Goal: Navigation & Orientation: Find specific page/section

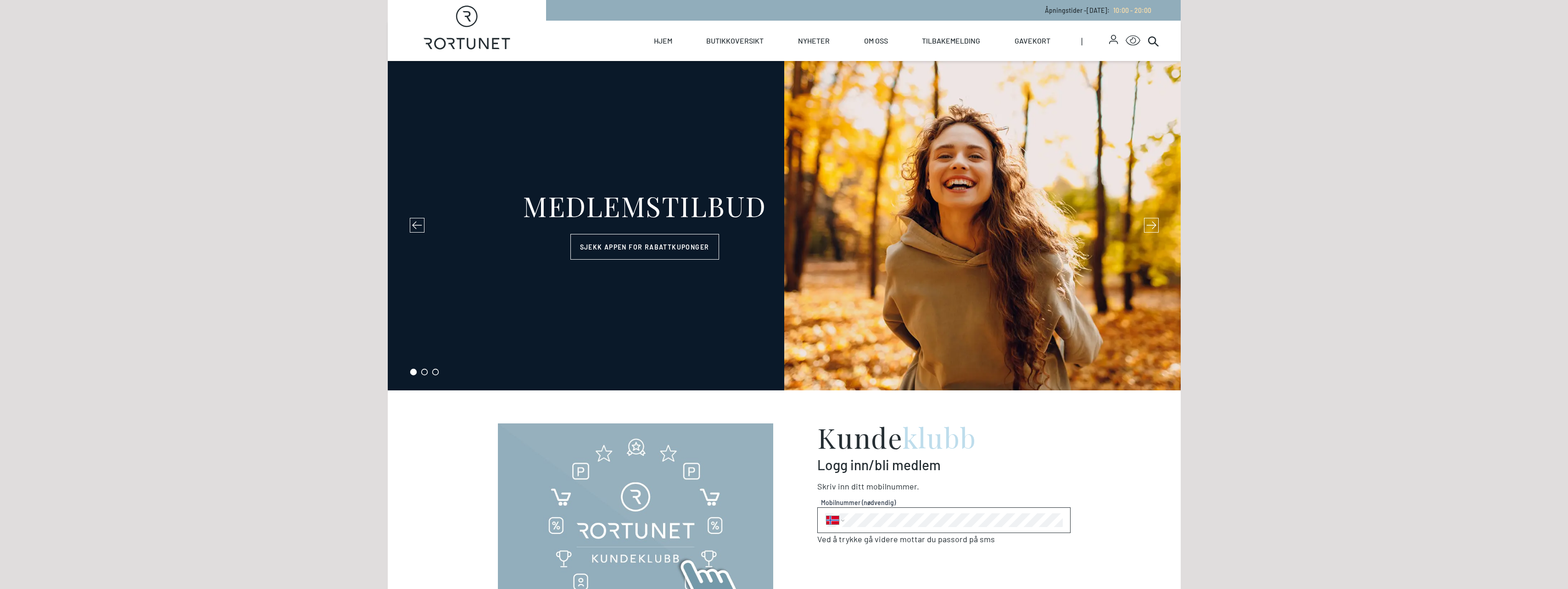
select select "NO"
click at [749, 43] on link "Butikkoversikt" at bounding box center [734, 40] width 57 height 40
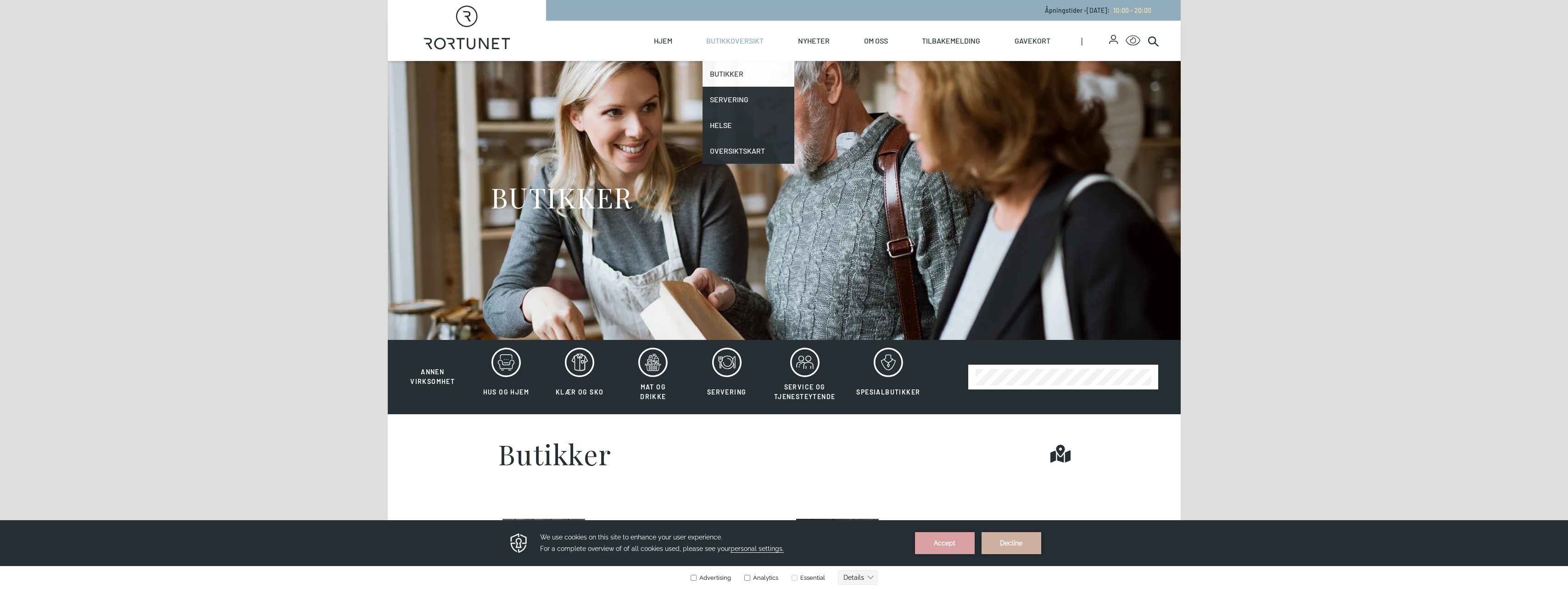
click at [728, 71] on link "Butikker" at bounding box center [748, 74] width 92 height 26
click at [953, 546] on button "Accept" at bounding box center [945, 543] width 60 height 22
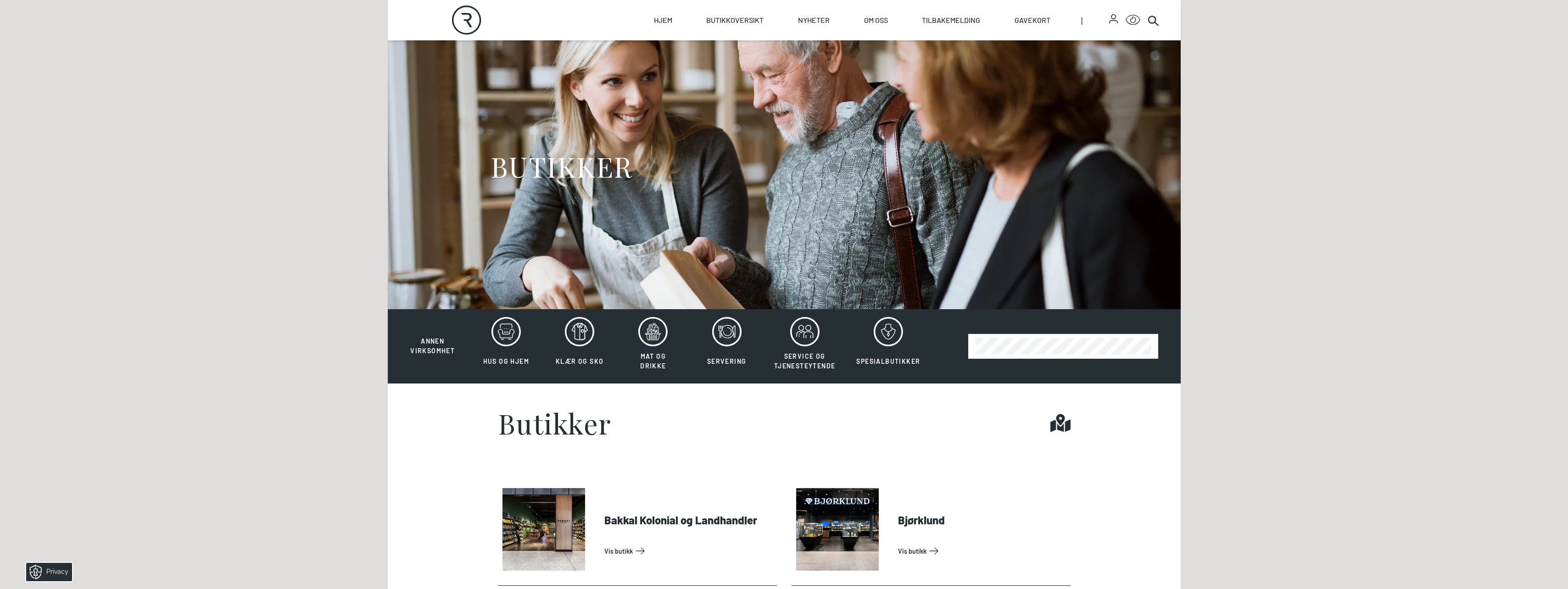
scroll to position [46, 0]
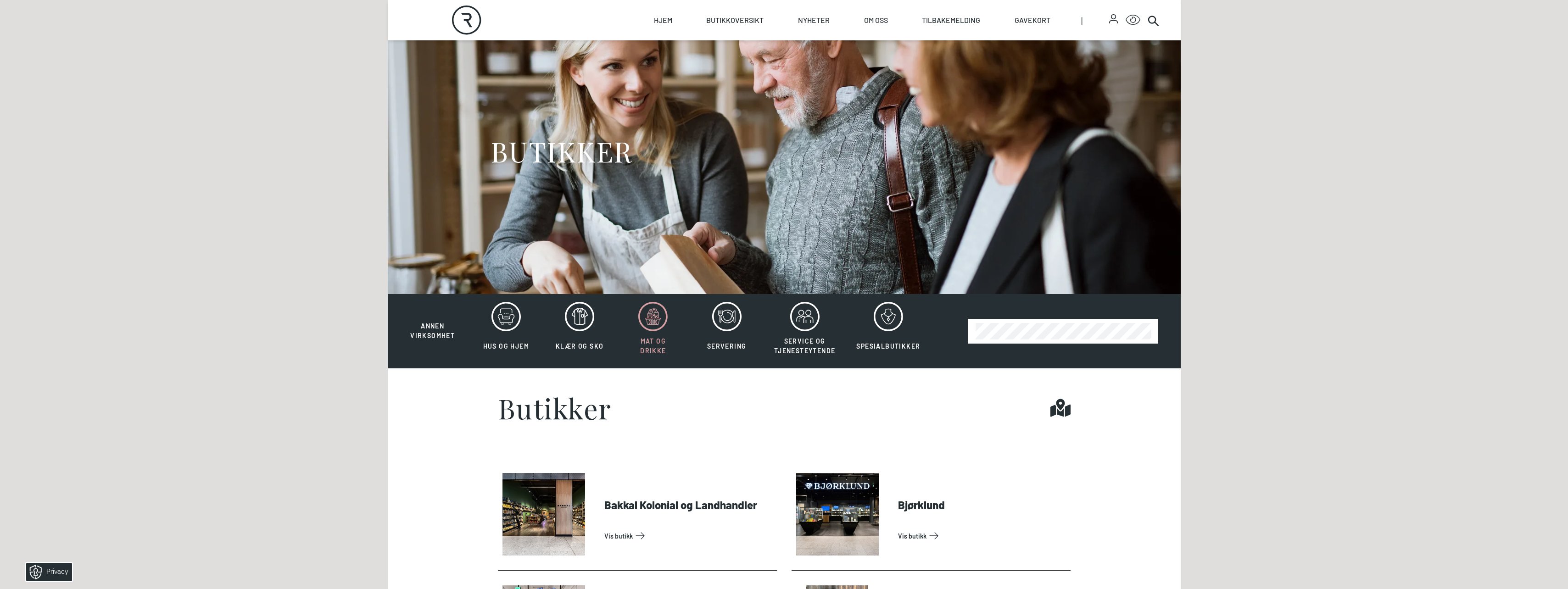
click at [648, 354] on span "Mat og drikke" at bounding box center [653, 345] width 26 height 18
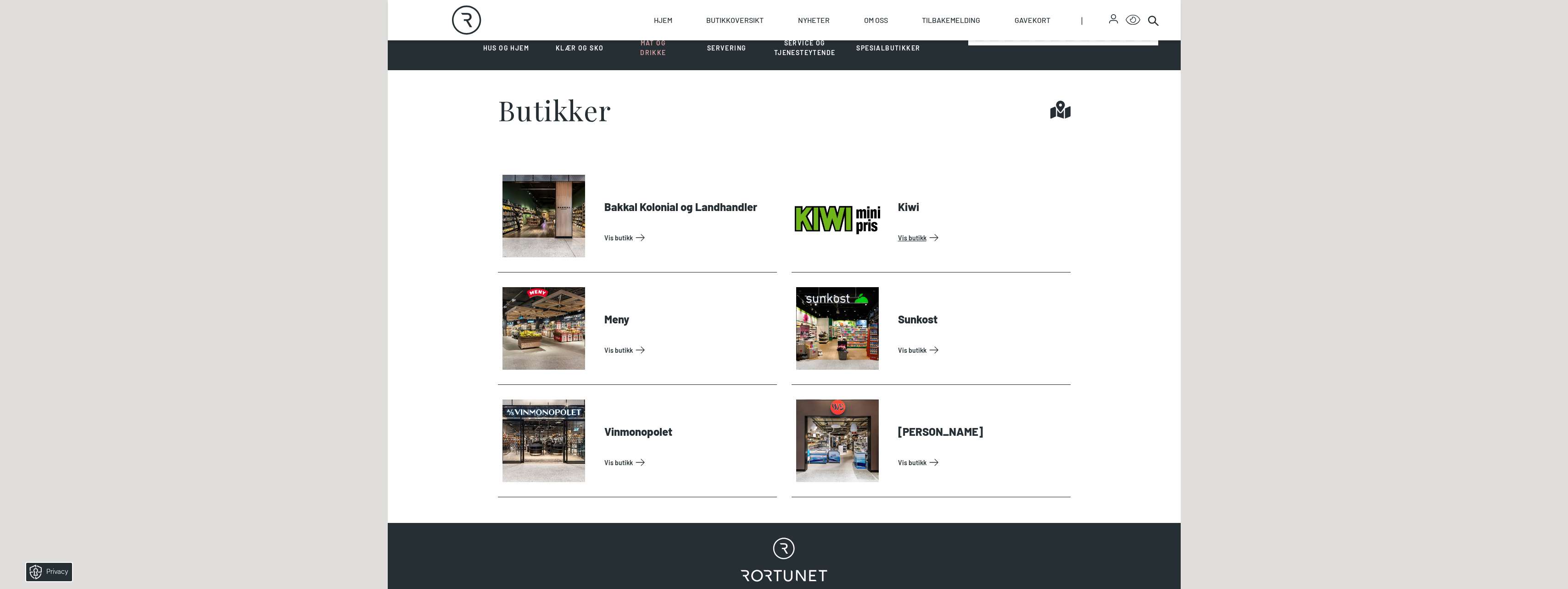
scroll to position [230, 0]
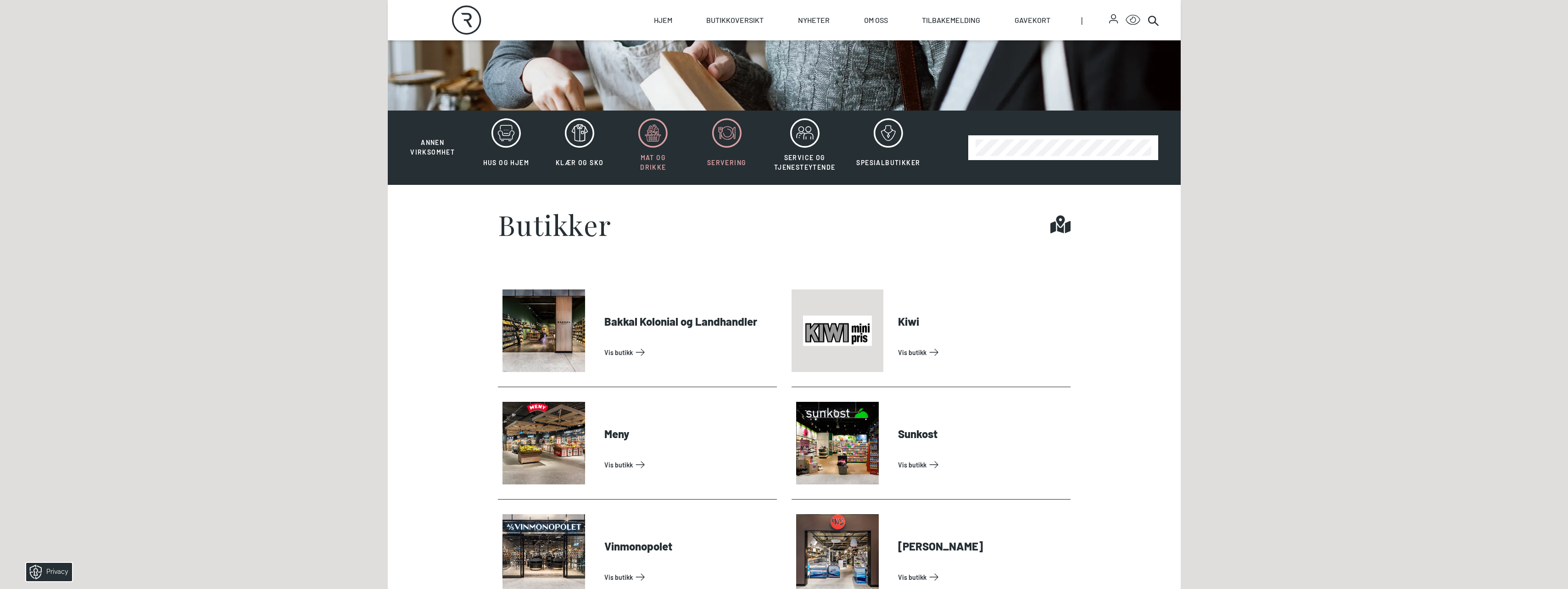
click at [733, 160] on span "Servering" at bounding box center [727, 162] width 39 height 7
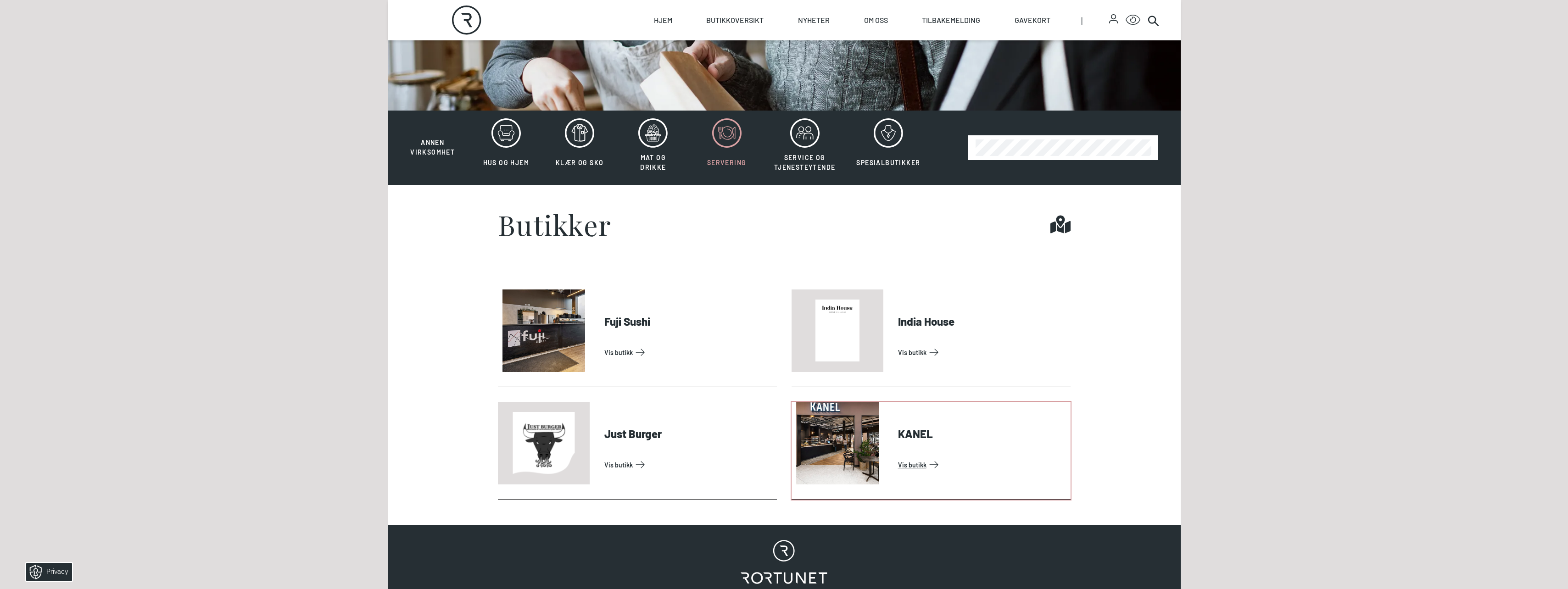
click at [897, 457] on link "Vis butikk" at bounding box center [982, 465] width 169 height 15
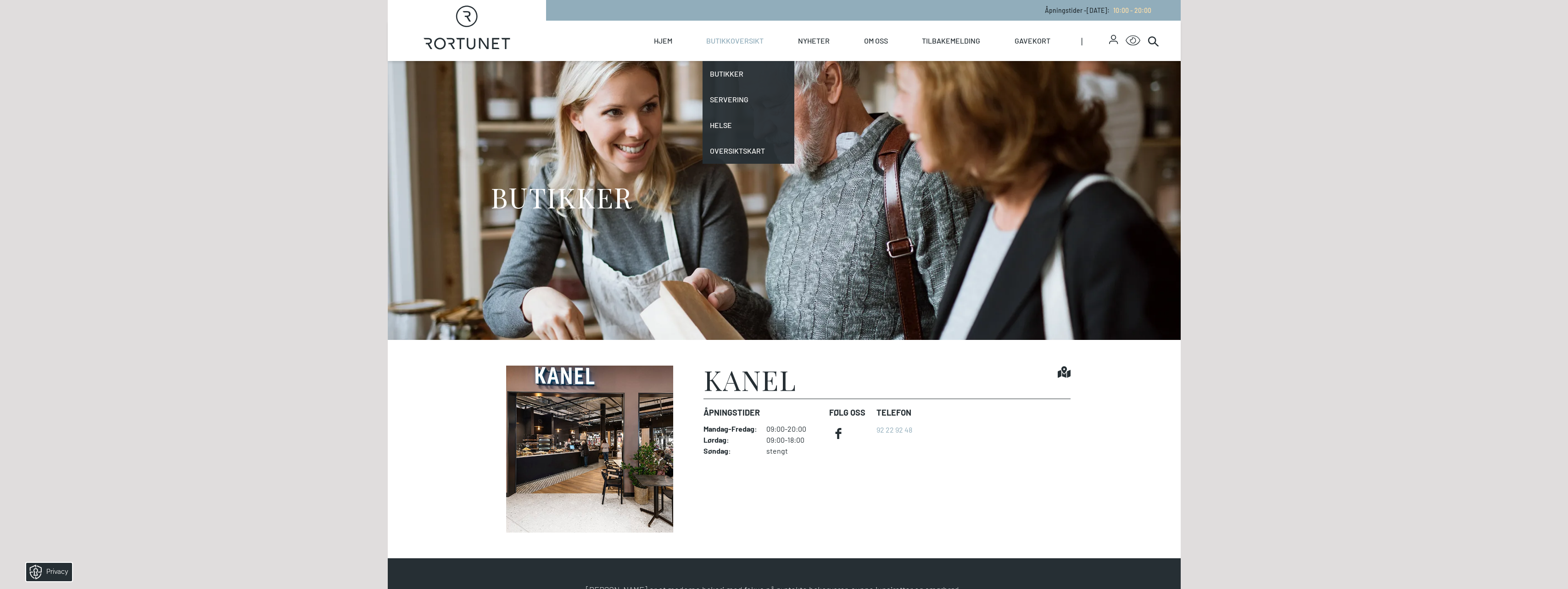
click at [750, 38] on link "Butikkoversikt" at bounding box center [734, 40] width 57 height 40
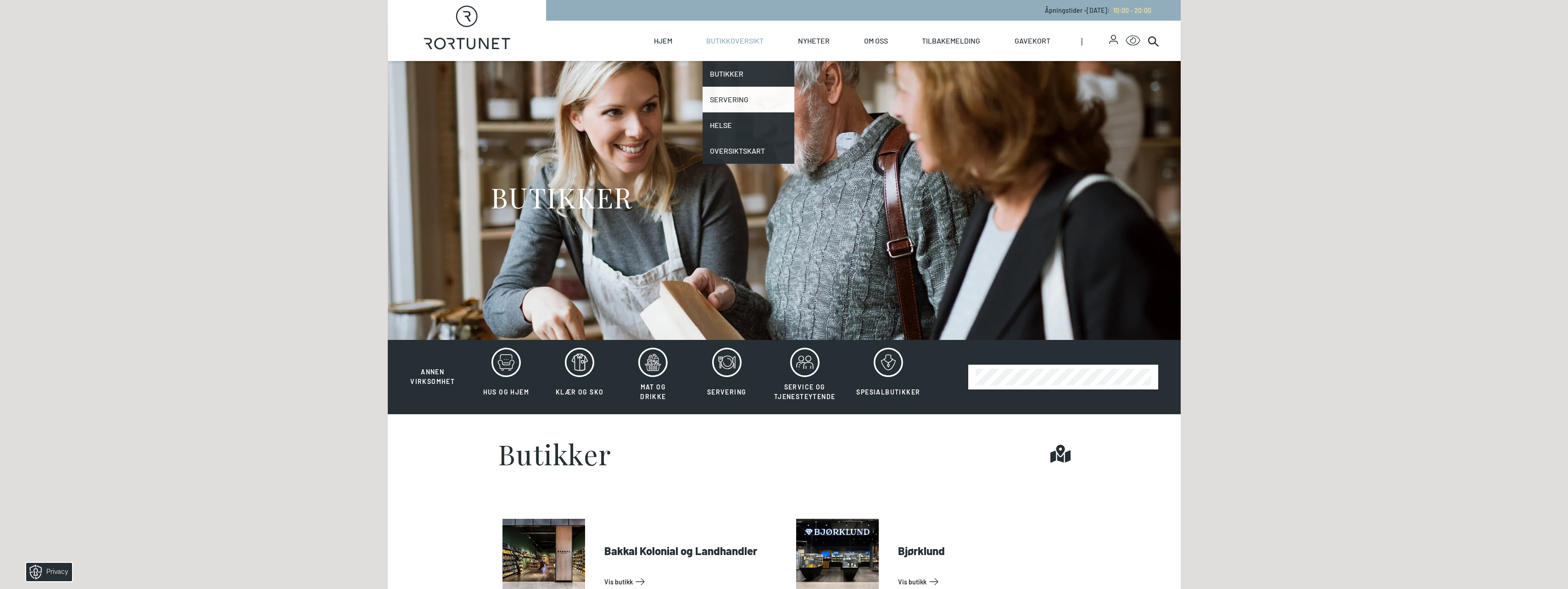
click at [727, 93] on link "Servering" at bounding box center [748, 100] width 92 height 26
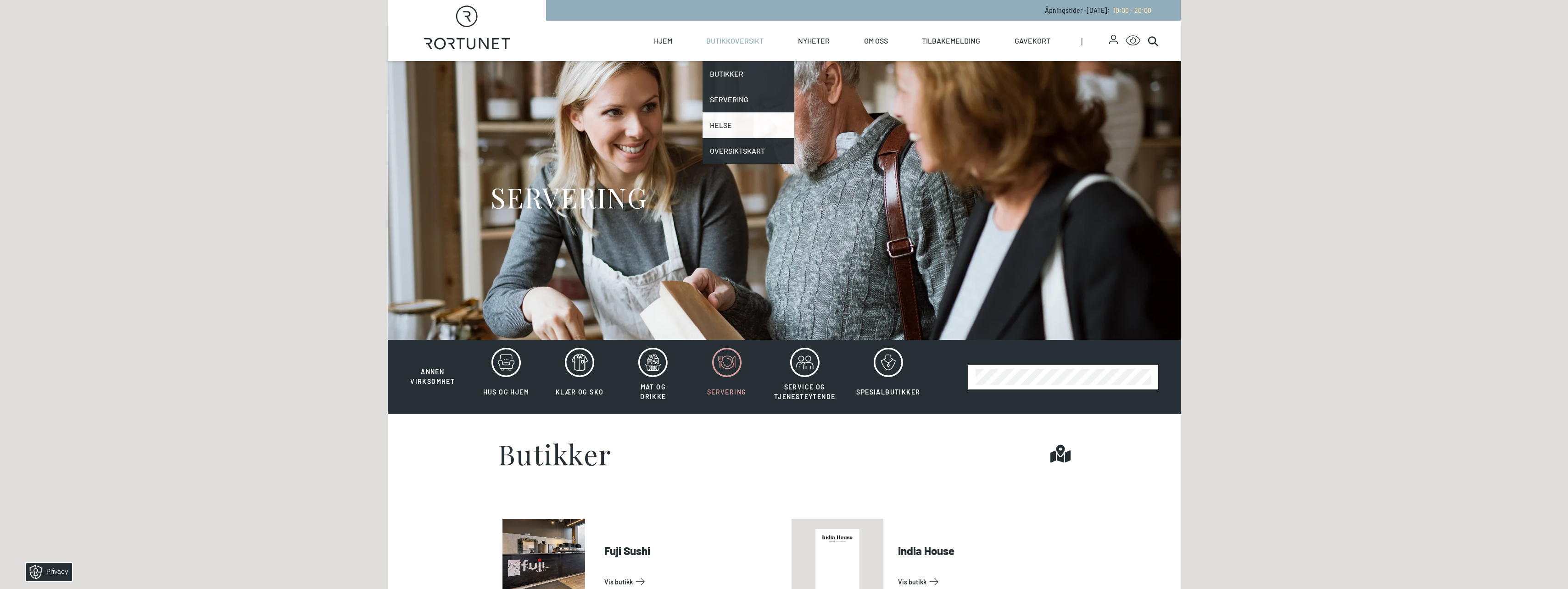
click at [727, 119] on link "Helse" at bounding box center [748, 125] width 92 height 26
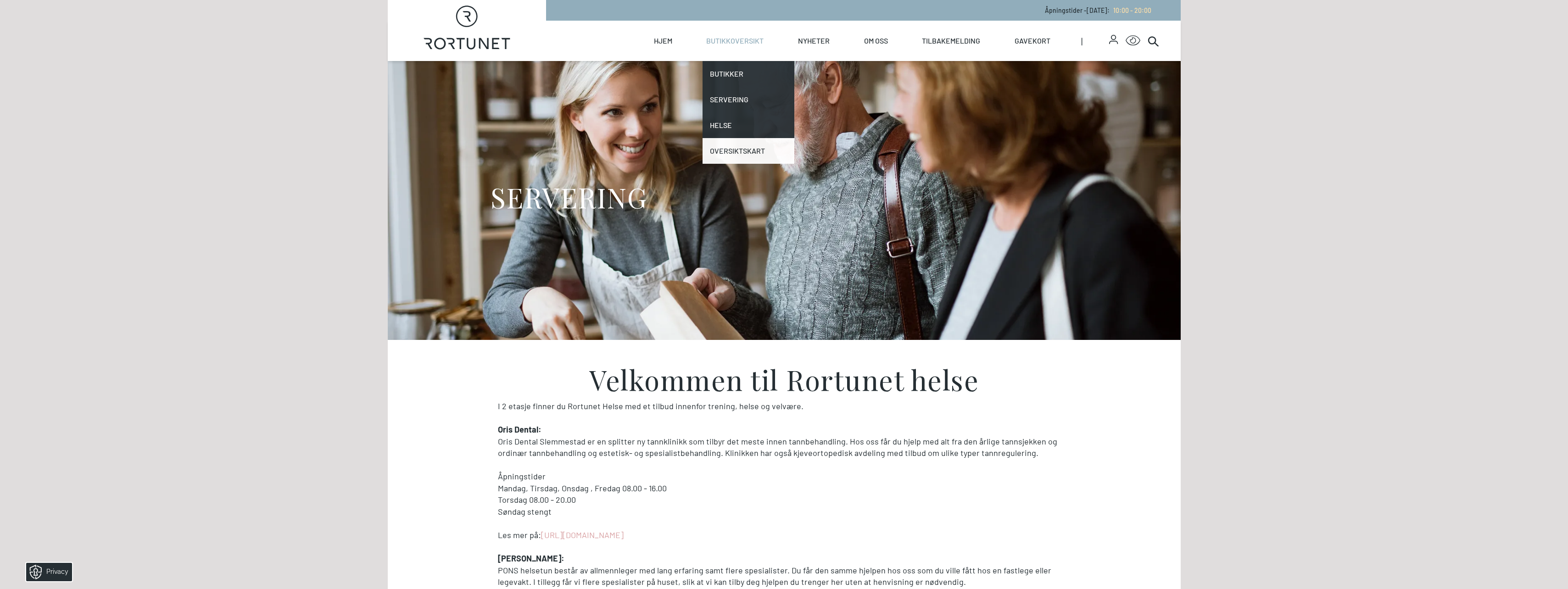
click at [737, 149] on link "Oversiktskart" at bounding box center [748, 151] width 92 height 26
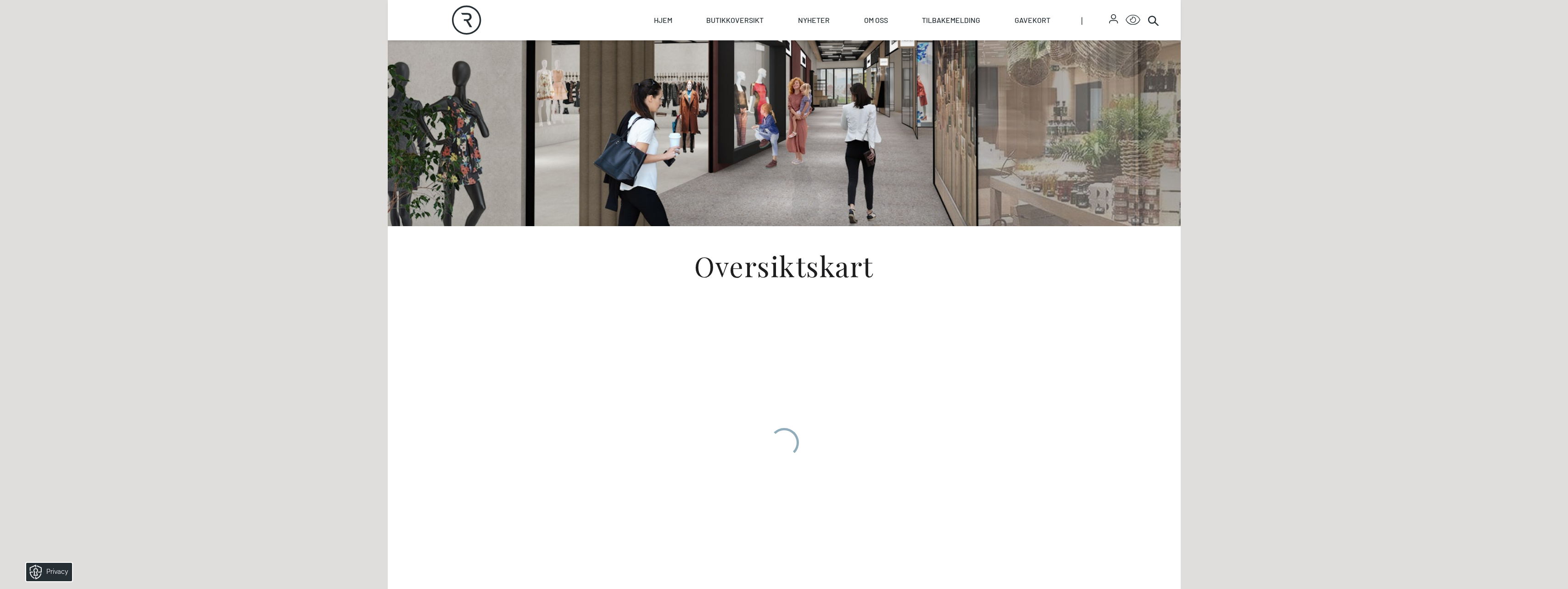
scroll to position [183, 0]
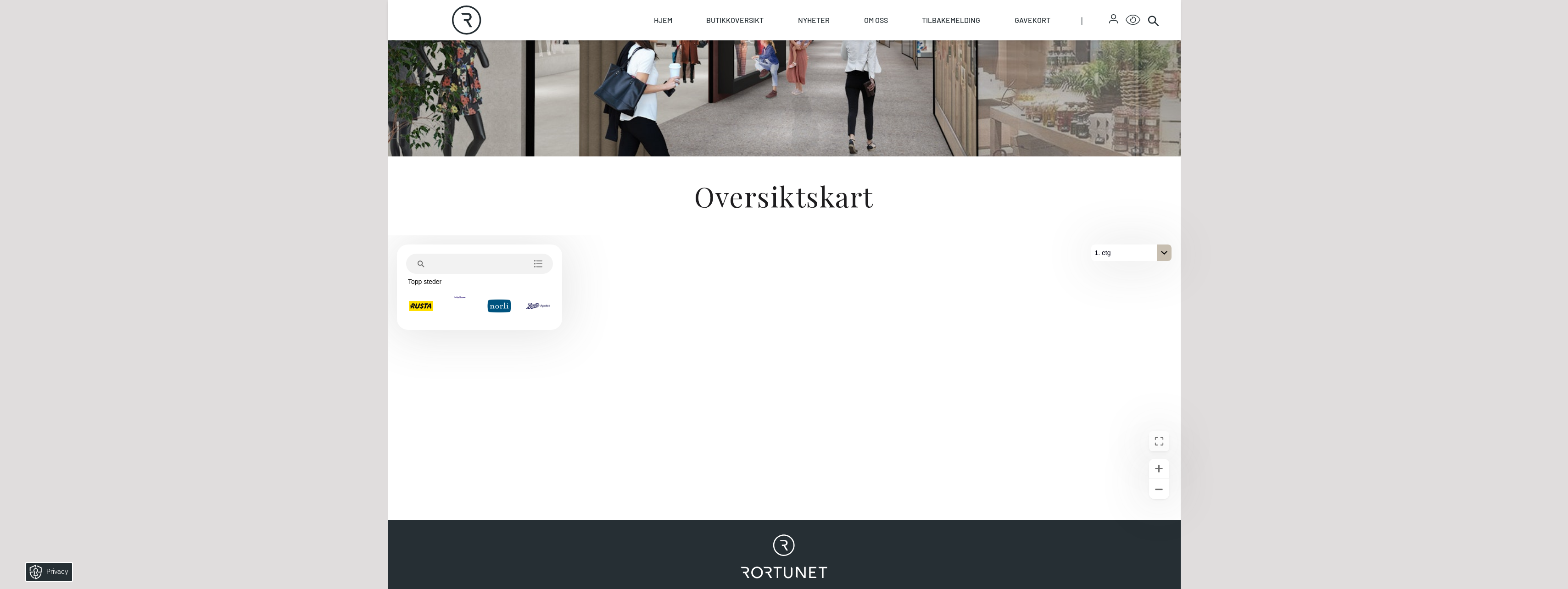
click at [1159, 258] on div "På 1. etg. Klikk for å velge en annen etasje." at bounding box center [1164, 253] width 15 height 17
click at [1152, 270] on button "2. etg" at bounding box center [1131, 270] width 80 height 17
click at [1165, 258] on div "På 2. etg. Klikk for å velge en annen etasje." at bounding box center [1164, 253] width 15 height 17
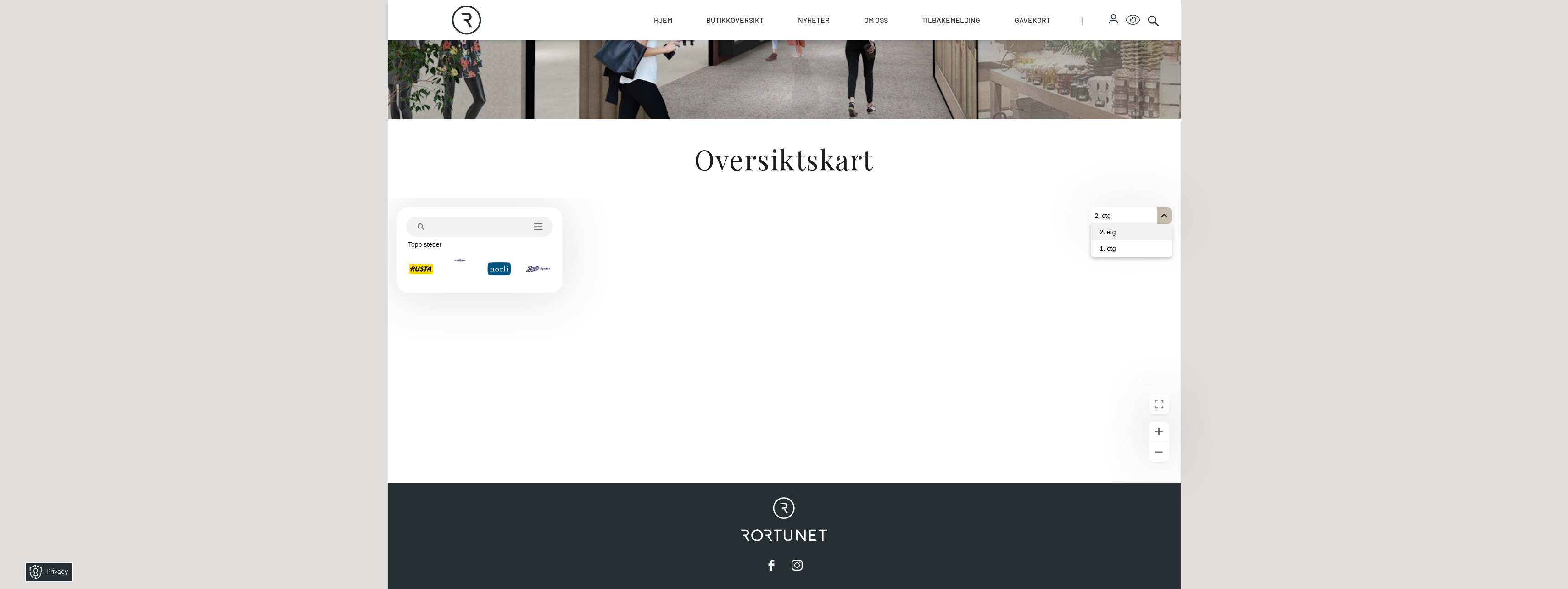
scroll to position [275, 0]
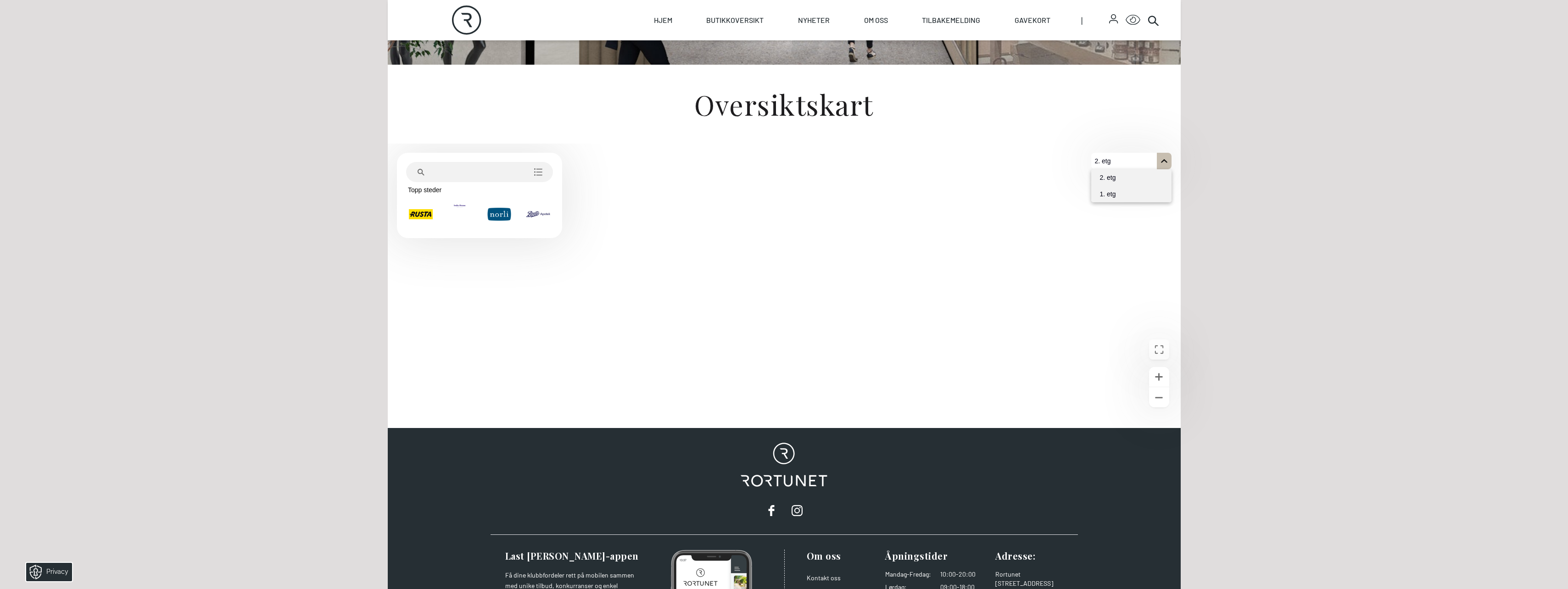
click at [1115, 190] on p "1. etg" at bounding box center [1108, 194] width 23 height 17
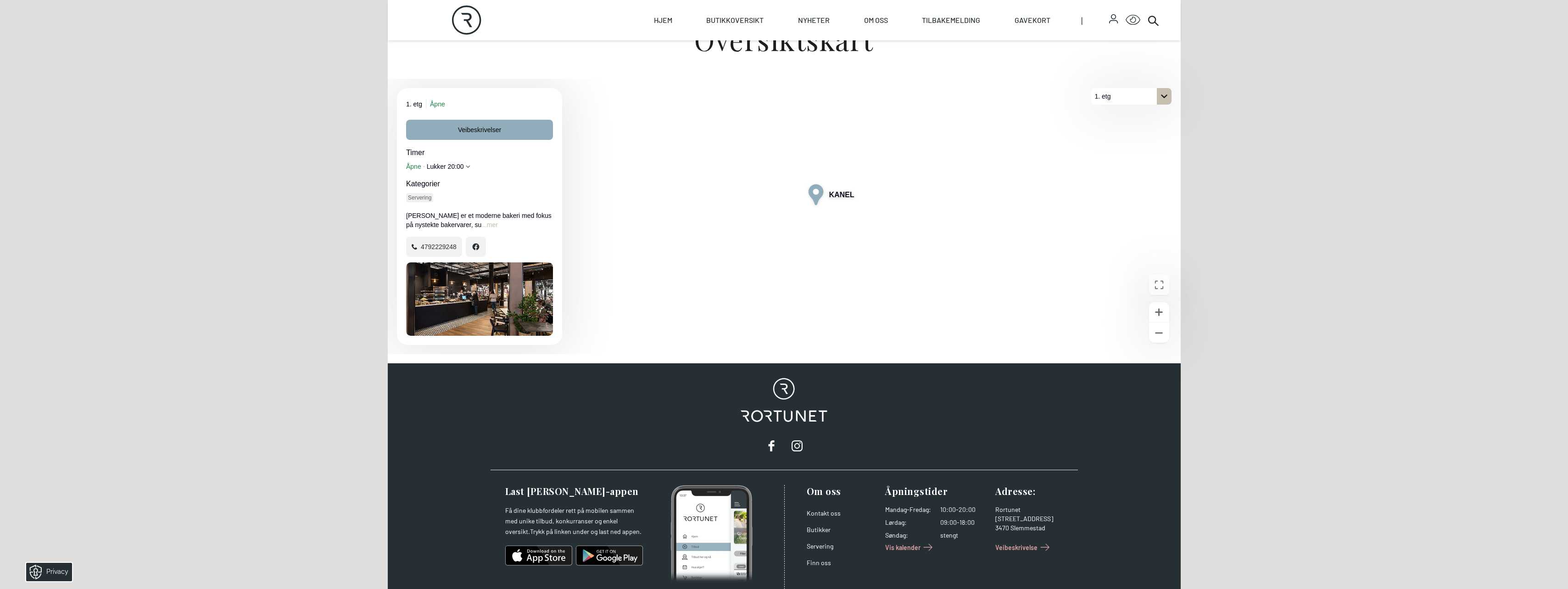
scroll to position [413, 0]
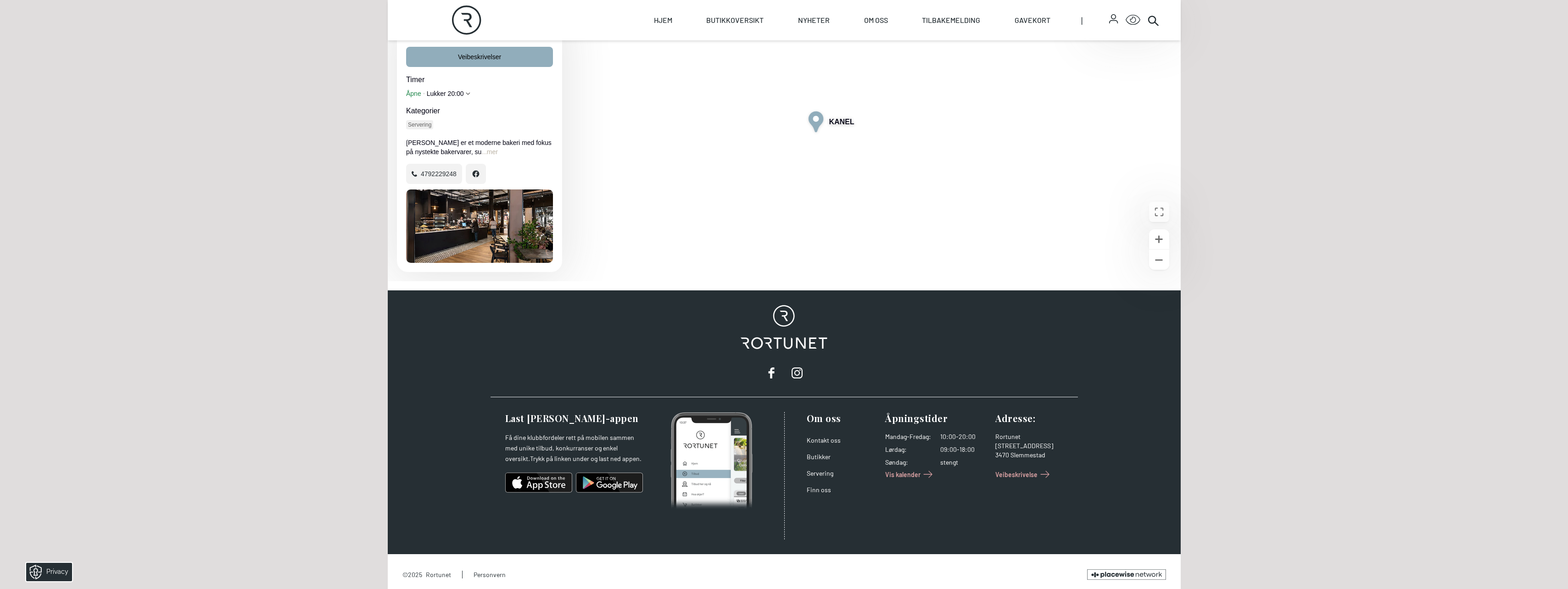
click at [498, 150] on button "...mer" at bounding box center [489, 152] width 17 height 9
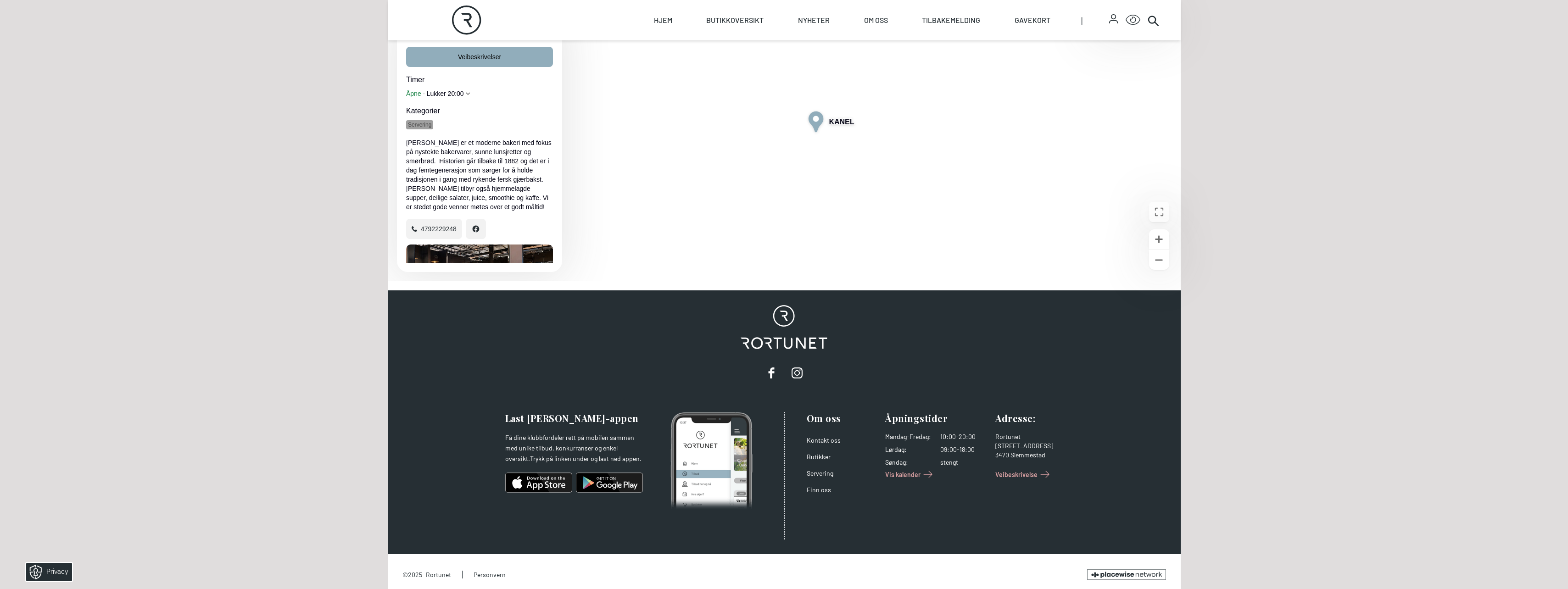
click at [422, 125] on p "Servering" at bounding box center [419, 125] width 23 height 7
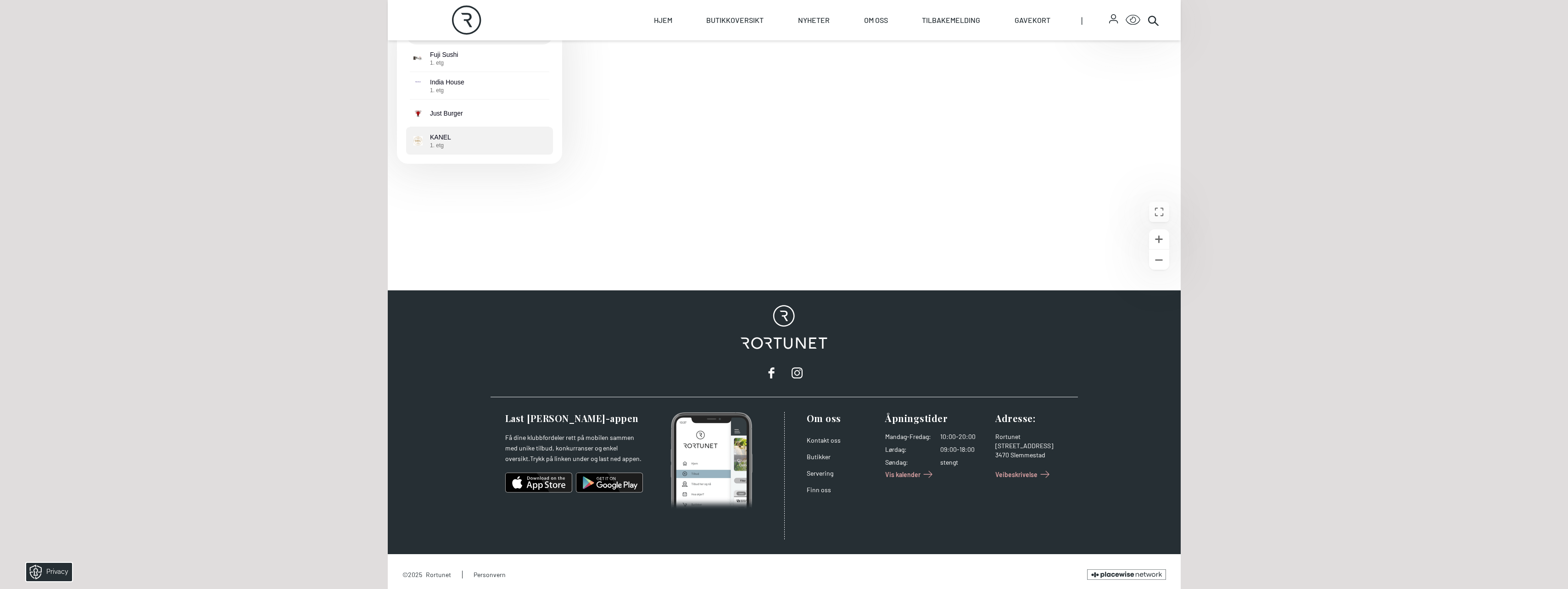
click at [434, 139] on p "KANEL 1. etg" at bounding box center [440, 141] width 21 height 17
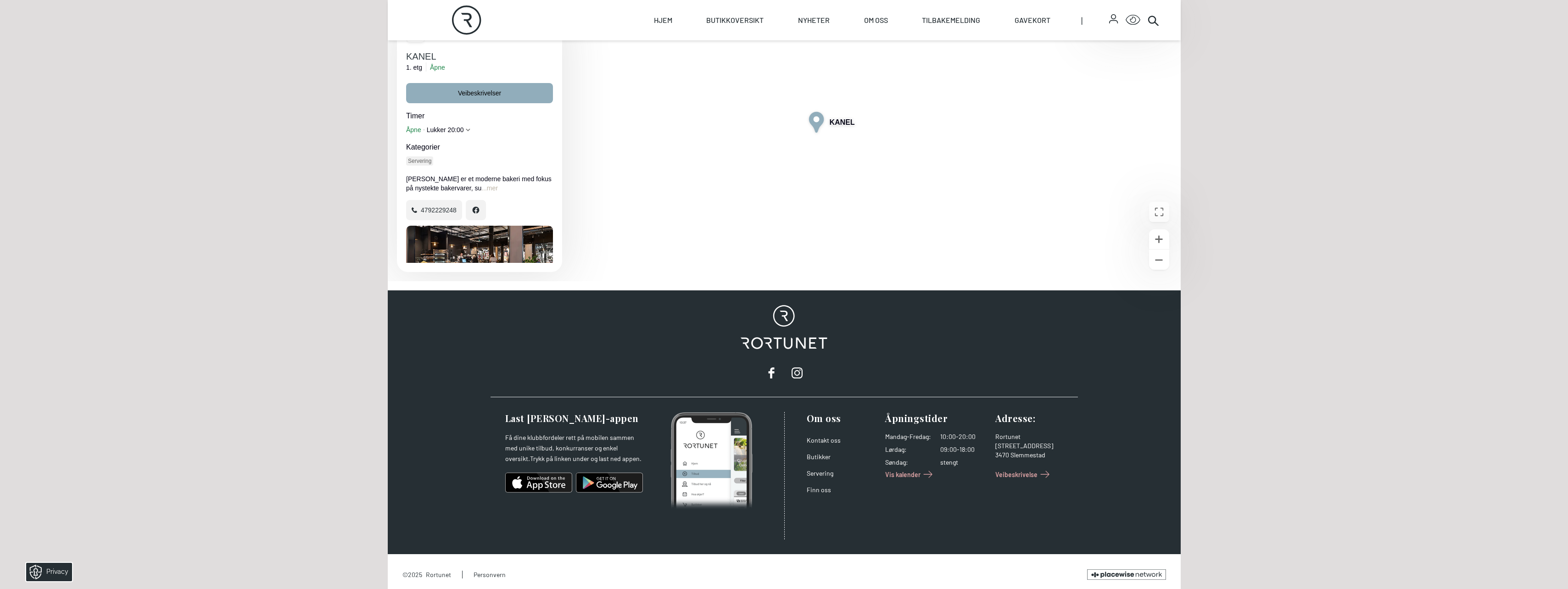
click at [498, 189] on button "...mer" at bounding box center [489, 188] width 17 height 9
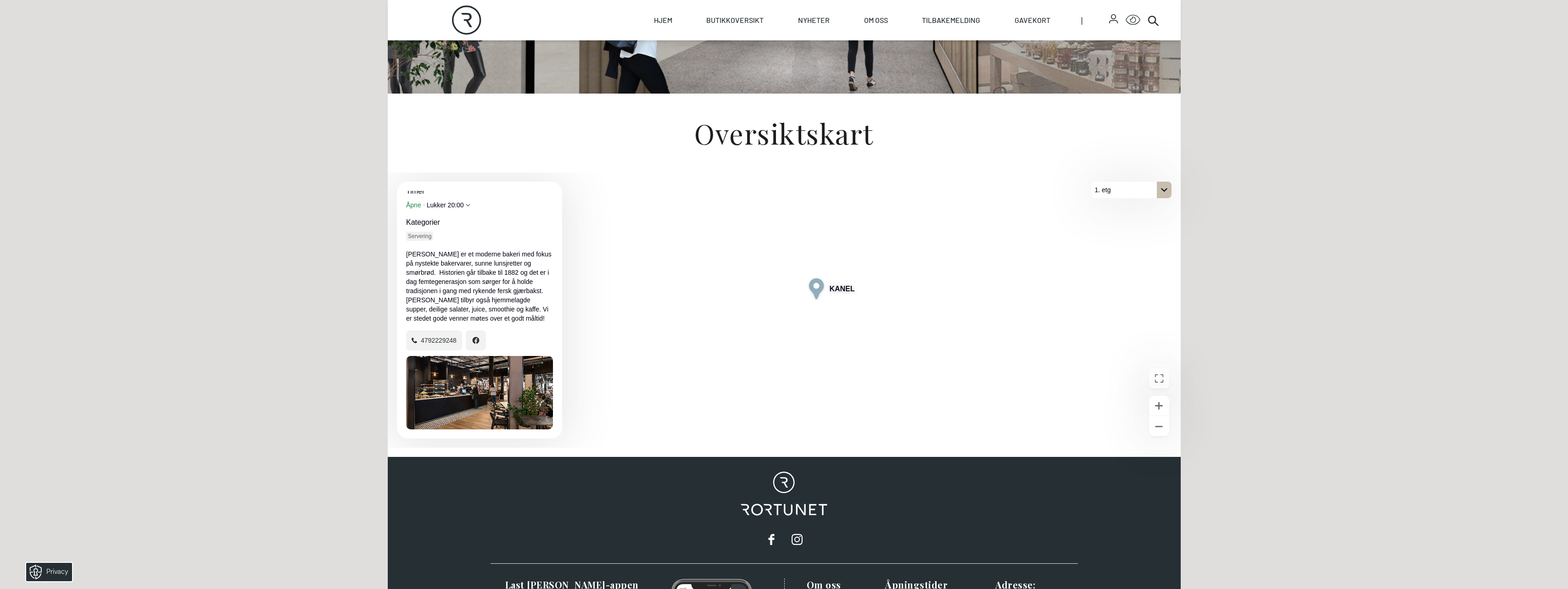
scroll to position [230, 0]
